Goal: Task Accomplishment & Management: Manage account settings

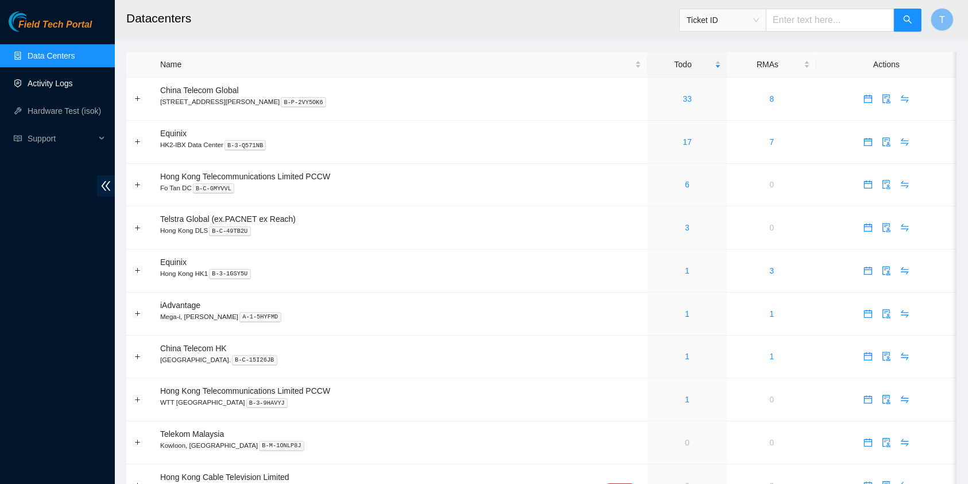
click at [56, 85] on link "Activity Logs" at bounding box center [50, 83] width 45 height 9
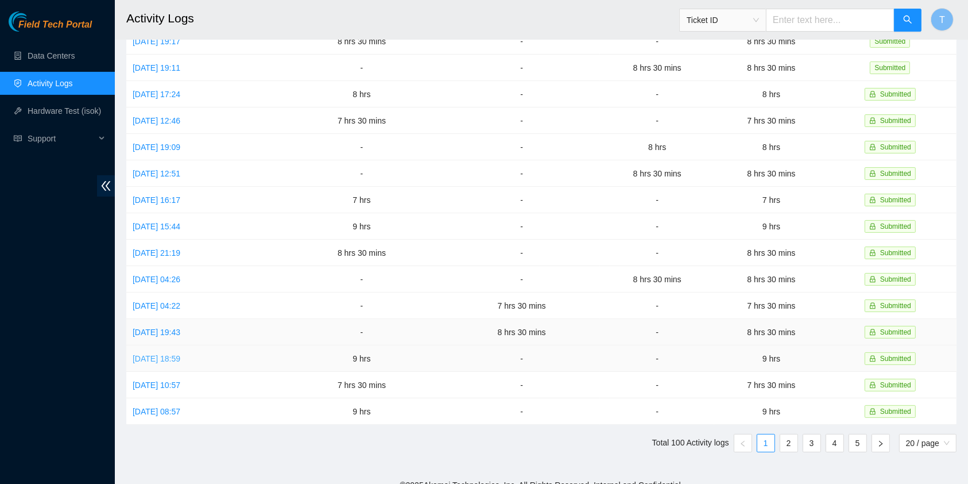
scroll to position [211, 0]
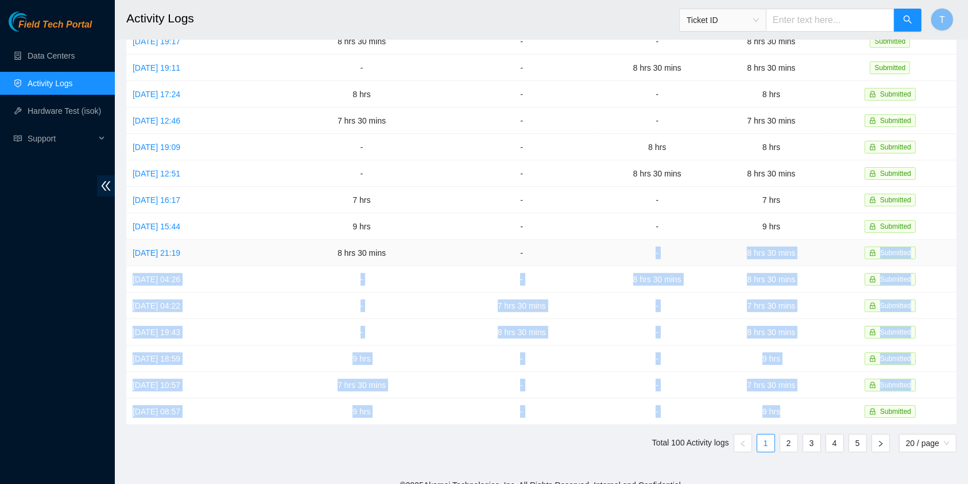
drag, startPoint x: 795, startPoint y: 399, endPoint x: 616, endPoint y: 243, distance: 237.3
click at [616, 243] on tbody "[DATE] 19:20 8 hrs - - 8 hrs Submitted [DATE] 19:28 7 hrs 30 mins - - 7 hrs 30 …" at bounding box center [541, 160] width 831 height 528
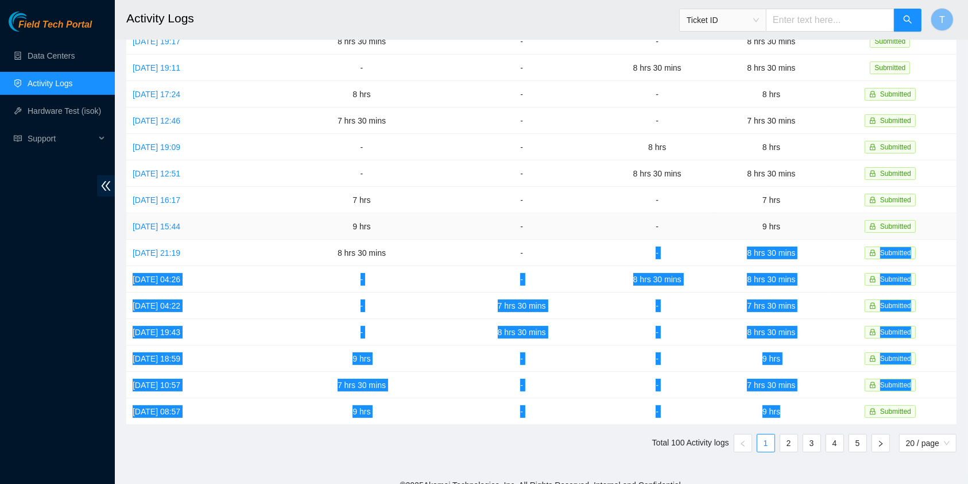
scroll to position [0, 0]
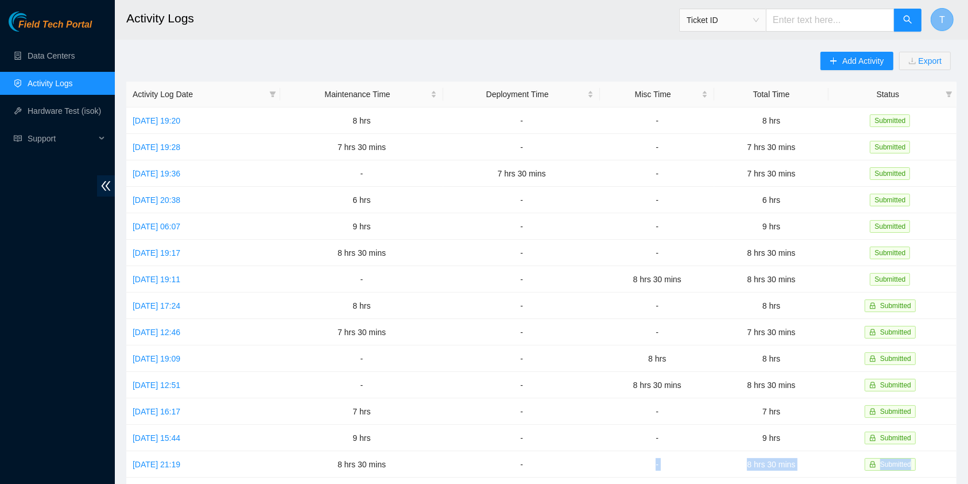
click at [943, 16] on span "T" at bounding box center [943, 20] width 6 height 14
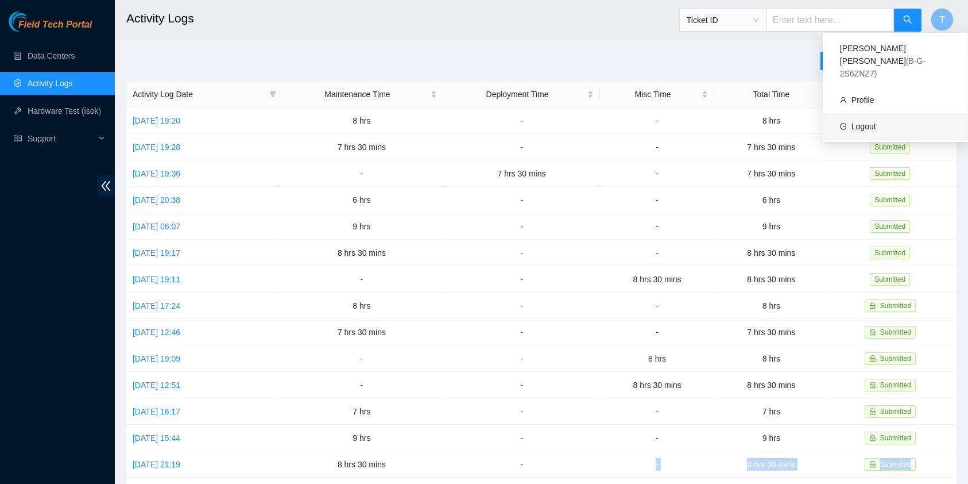
click at [875, 122] on link "Logout" at bounding box center [864, 126] width 25 height 9
